Goal: Navigation & Orientation: Find specific page/section

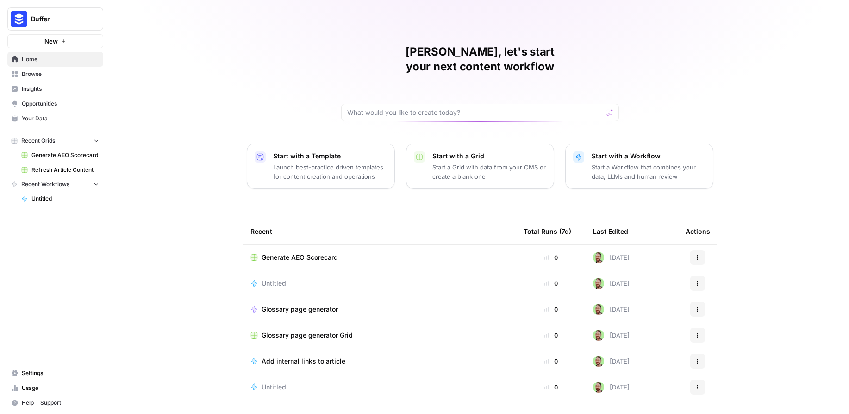
click at [34, 95] on link "Insights" at bounding box center [55, 88] width 96 height 15
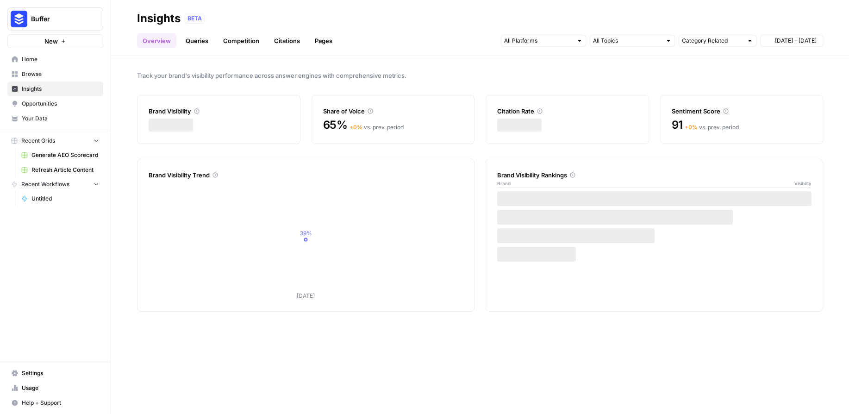
click at [36, 103] on span "Opportunities" at bounding box center [60, 104] width 77 height 8
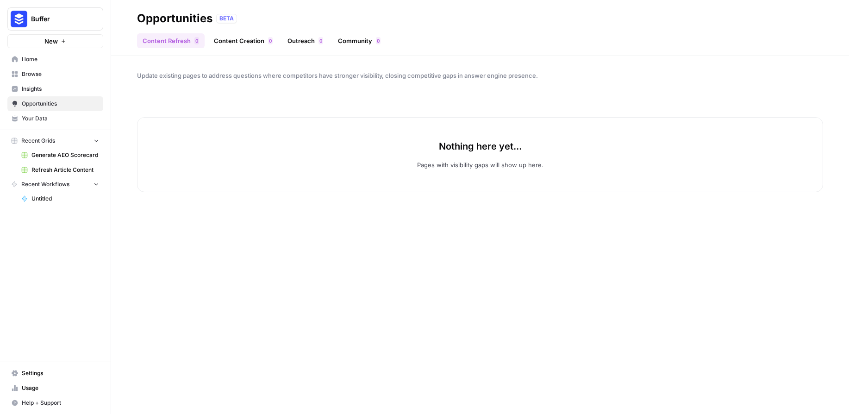
click at [29, 89] on span "Insights" at bounding box center [60, 89] width 77 height 8
